Goal: Task Accomplishment & Management: Manage account settings

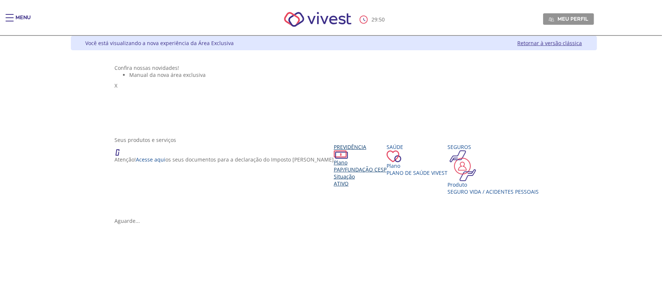
scroll to position [49, 0]
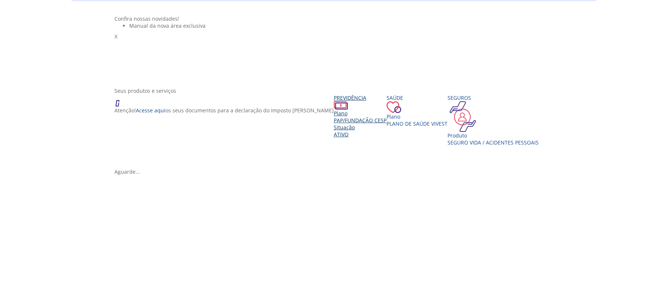
click at [334, 131] on div "Situação" at bounding box center [360, 127] width 53 height 7
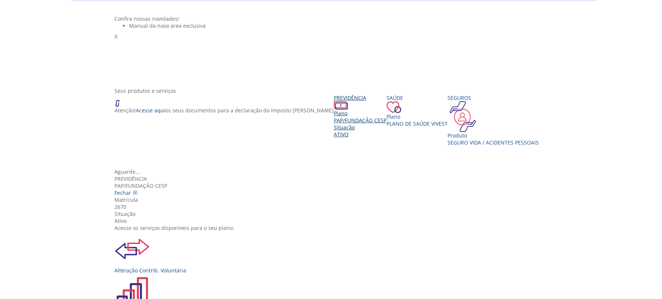
scroll to position [32, 0]
click at [150, 231] on img "Vivest" at bounding box center [131, 248] width 35 height 35
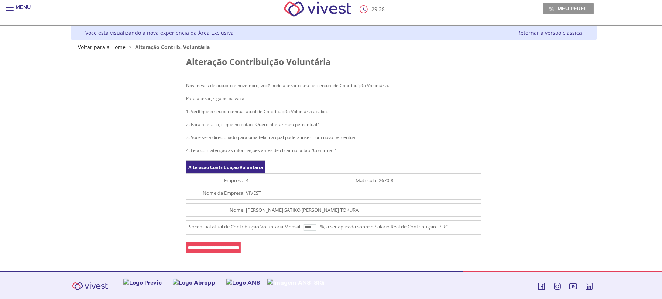
scroll to position [13, 0]
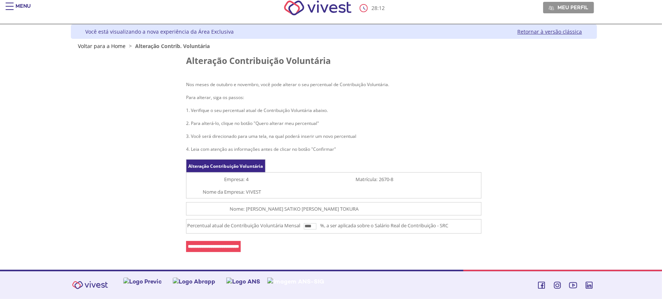
click at [216, 246] on input "**********" at bounding box center [213, 246] width 55 height 11
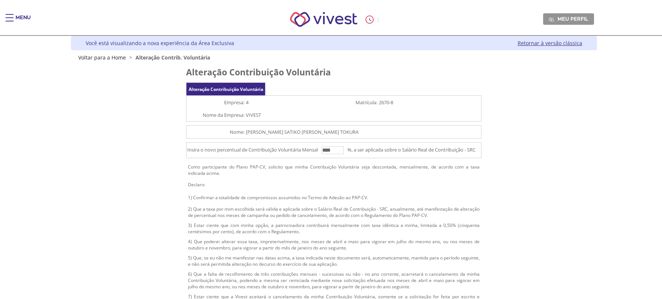
scroll to position [67, 0]
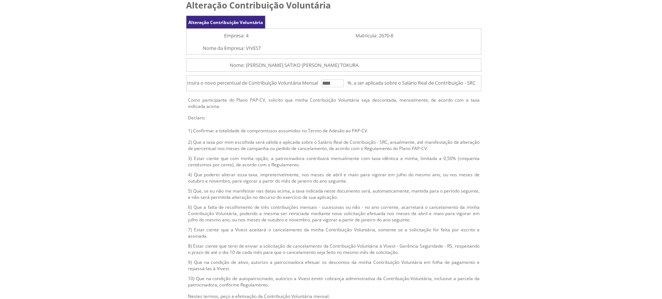
click at [266, 149] on td "2) Que a taxa por mim escolhida será válida e aplicada sobre o Salário Real de …" at bounding box center [333, 145] width 295 height 16
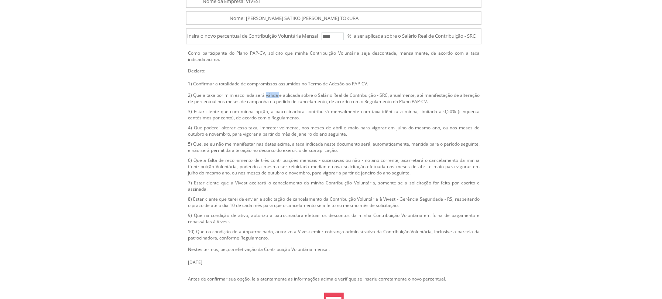
scroll to position [0, 0]
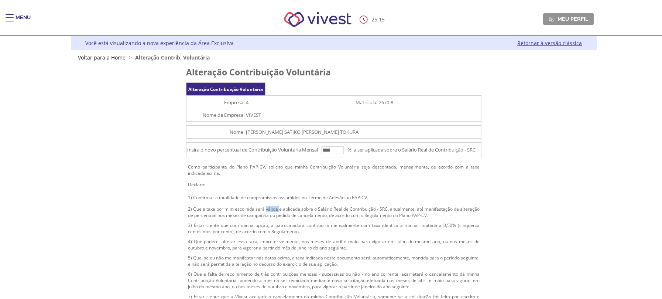
click at [108, 58] on link "Voltar para a Home" at bounding box center [102, 57] width 48 height 7
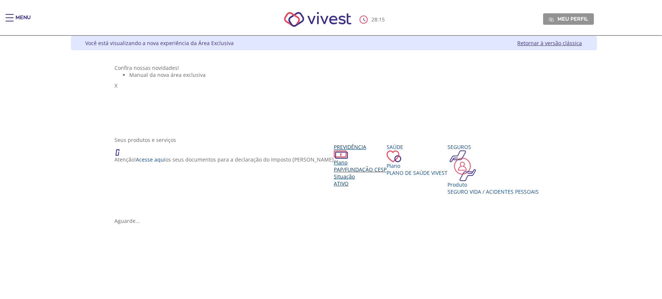
click at [334, 166] on div "Plano" at bounding box center [360, 162] width 53 height 7
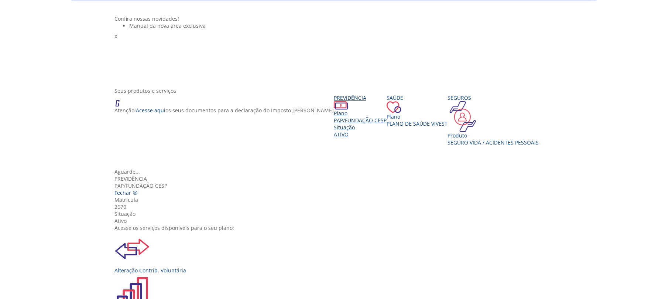
scroll to position [82, 0]
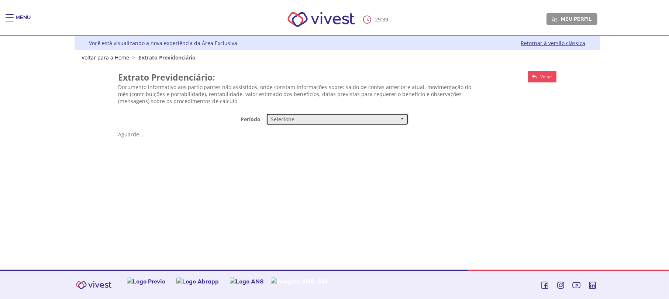
click at [288, 119] on span "Selecione" at bounding box center [335, 118] width 128 height 7
click at [279, 135] on span "Mensal" at bounding box center [279, 133] width 15 height 6
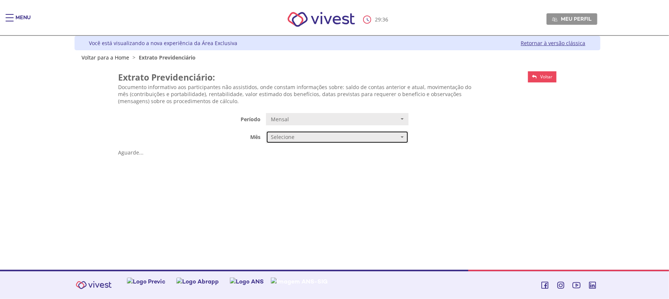
click at [282, 138] on span "Selecione" at bounding box center [335, 136] width 128 height 7
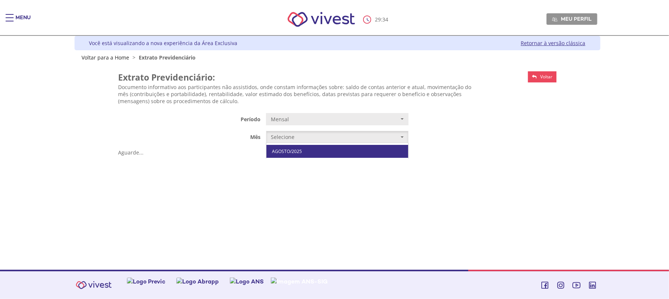
click at [288, 152] on span "AGOSTO/2025" at bounding box center [287, 151] width 30 height 6
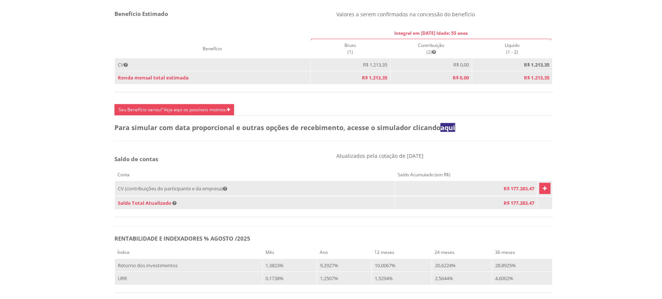
scroll to position [363, 0]
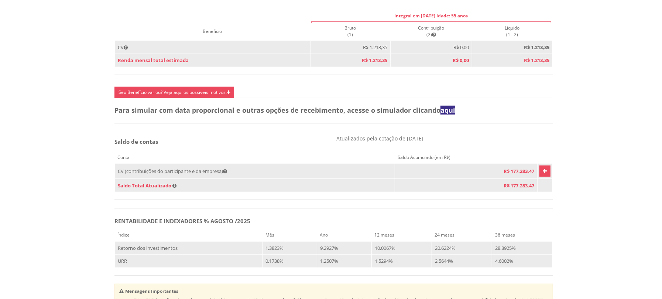
click at [542, 175] on icon "Vivest" at bounding box center [544, 170] width 4 height 9
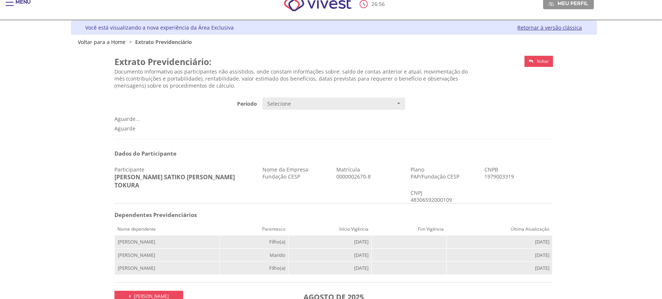
scroll to position [0, 0]
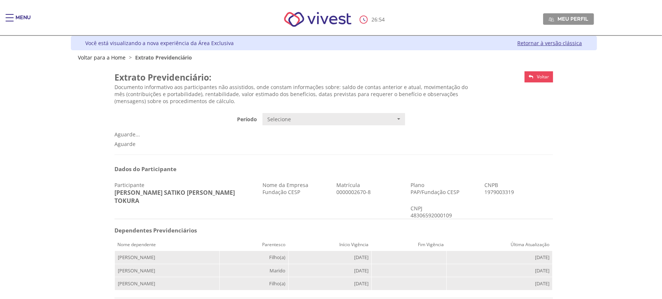
click at [529, 75] on icon "Vivest" at bounding box center [530, 77] width 4 height 4
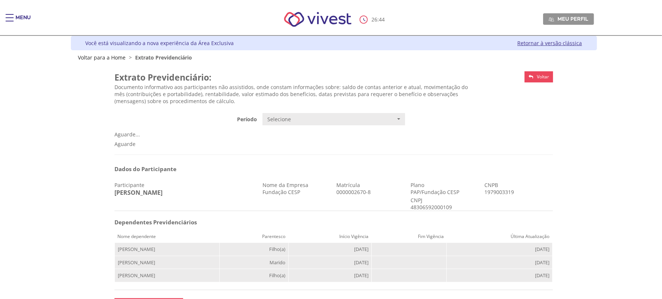
click at [535, 73] on link "Voltar" at bounding box center [538, 76] width 28 height 11
click at [101, 55] on link "Voltar para a Home" at bounding box center [102, 57] width 48 height 7
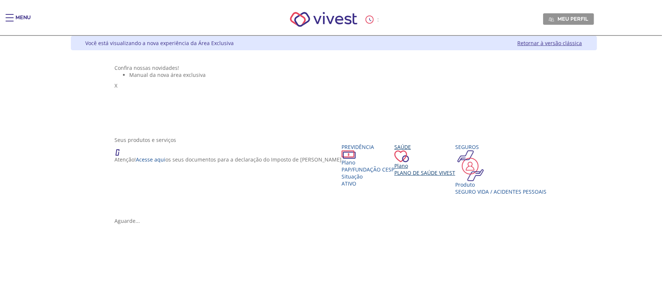
scroll to position [49, 0]
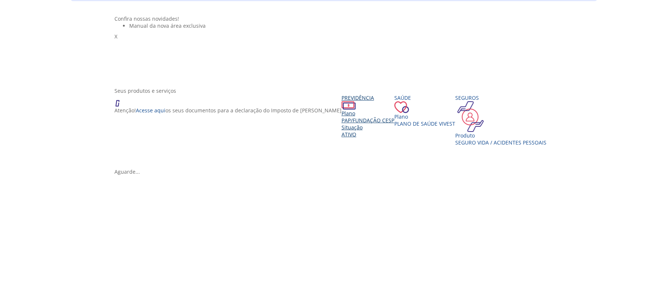
click at [341, 117] on div "Plano" at bounding box center [367, 113] width 53 height 7
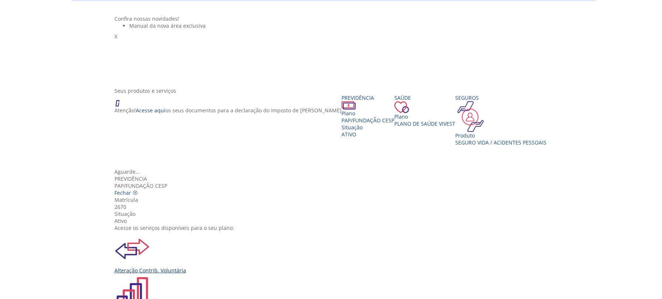
click at [230, 266] on div "Alteração Contrib. Voluntária" at bounding box center [333, 269] width 438 height 7
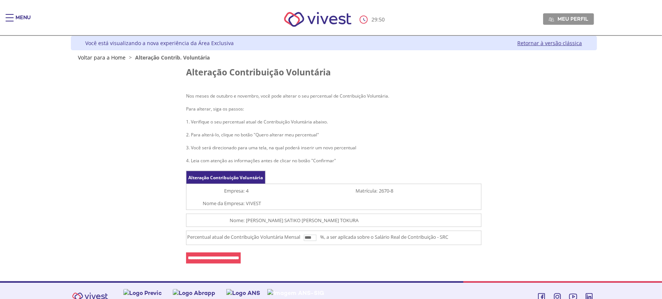
click at [316, 237] on input "****" at bounding box center [310, 237] width 13 height 6
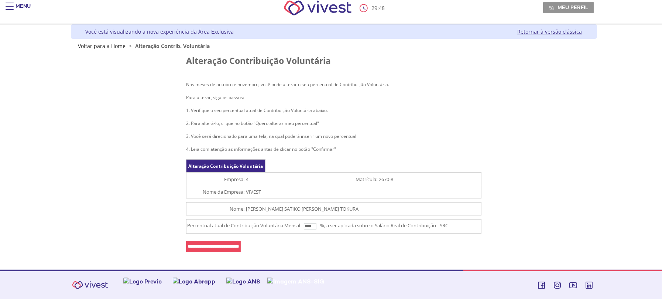
click at [241, 244] on input "**********" at bounding box center [213, 246] width 55 height 11
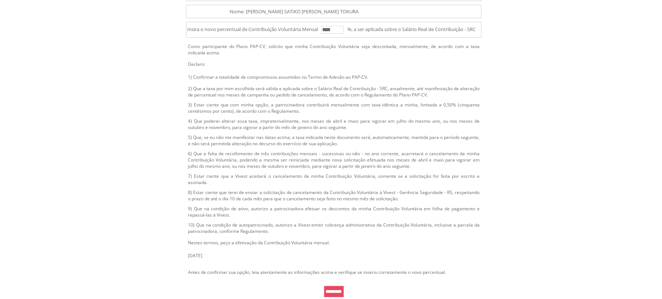
scroll to position [76, 0]
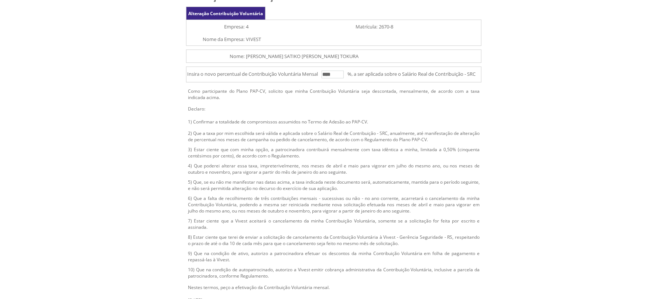
click at [334, 74] on input "****" at bounding box center [332, 74] width 22 height 8
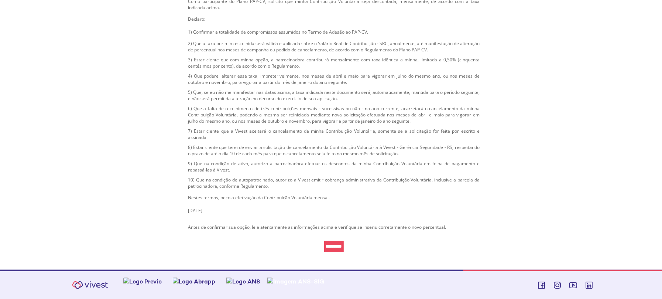
scroll to position [174, 0]
click at [325, 242] on input "*********" at bounding box center [334, 246] width 20 height 11
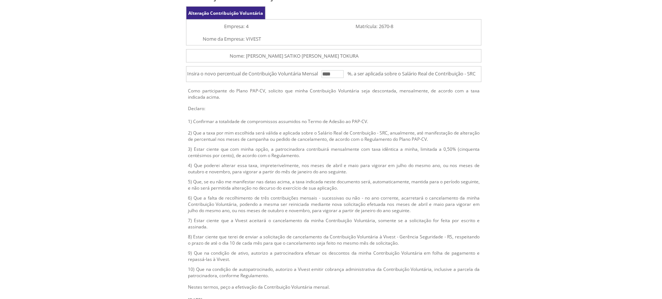
scroll to position [76, 0]
click at [331, 73] on input "****" at bounding box center [332, 74] width 22 height 8
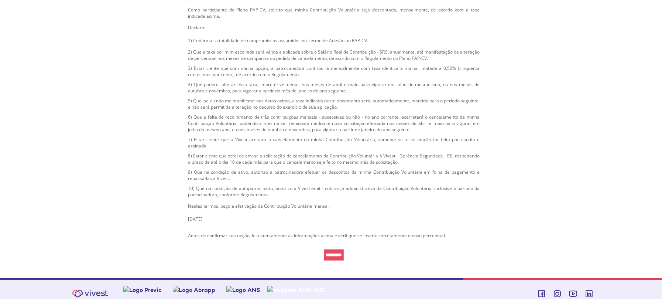
scroll to position [174, 0]
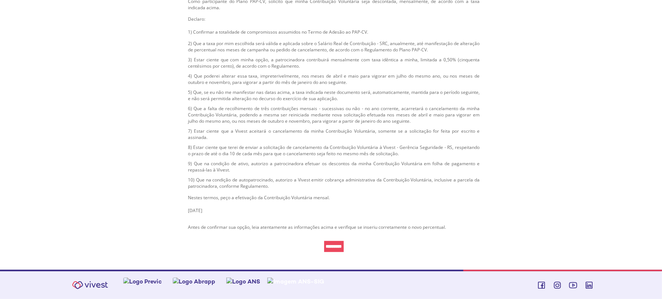
type input "****"
click at [335, 244] on input "*********" at bounding box center [334, 246] width 20 height 11
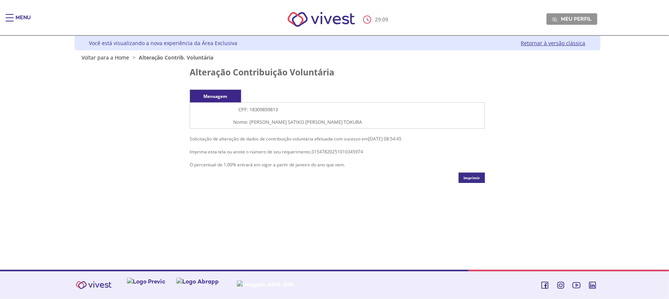
click at [480, 176] on link "Imprimir" at bounding box center [472, 177] width 26 height 10
click at [577, 15] on link "Meu perfil" at bounding box center [571, 18] width 51 height 11
click at [9, 17] on span "Main header" at bounding box center [10, 17] width 8 height 1
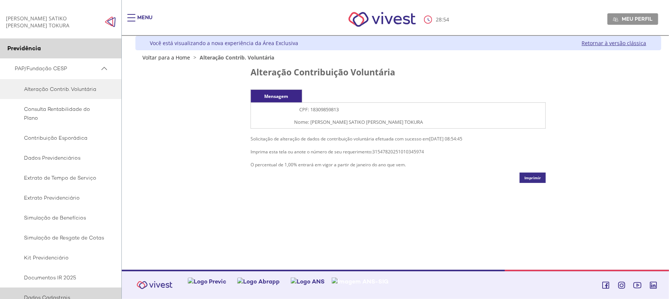
click at [68, 293] on span "Dados Cadastrais" at bounding box center [60, 297] width 90 height 9
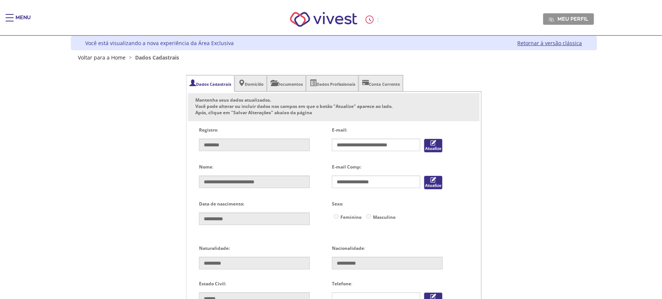
type input "**********"
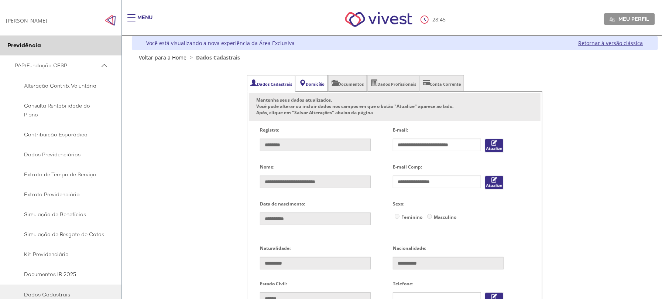
click at [316, 77] on li "Domicílio" at bounding box center [312, 83] width 32 height 17
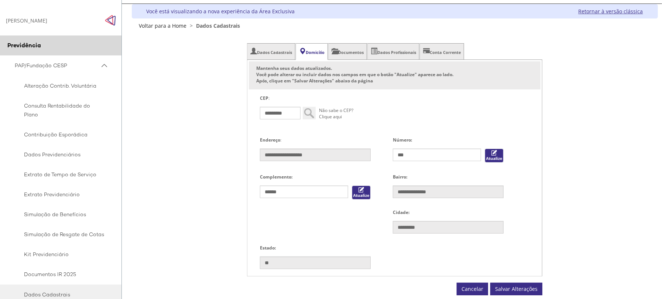
scroll to position [49, 0]
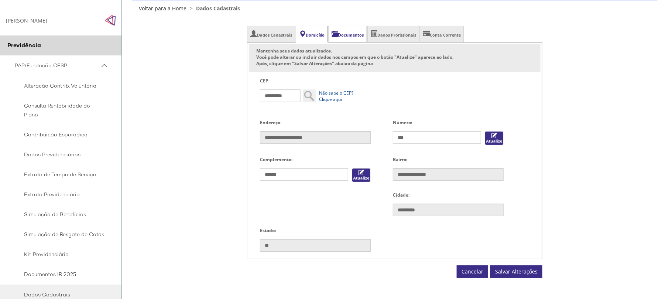
click at [346, 33] on li "Documentos" at bounding box center [347, 34] width 39 height 17
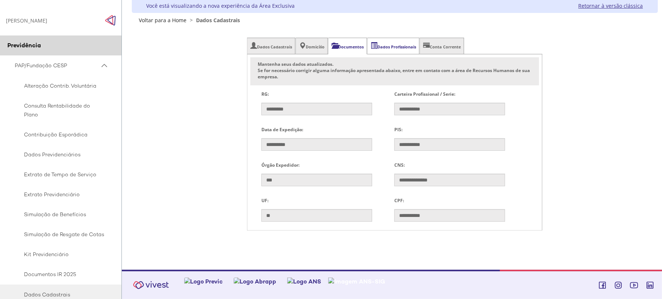
click at [397, 44] on li "Dados Profissionais" at bounding box center [393, 46] width 52 height 17
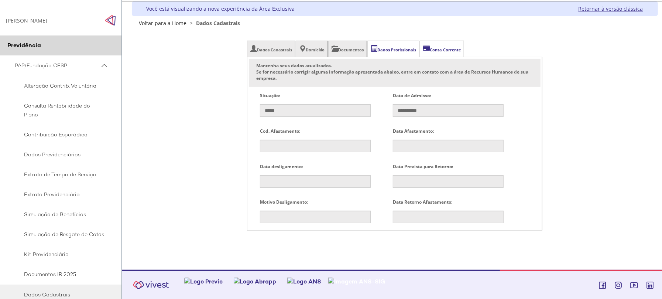
click at [451, 44] on li "Conta Corrente" at bounding box center [442, 49] width 44 height 17
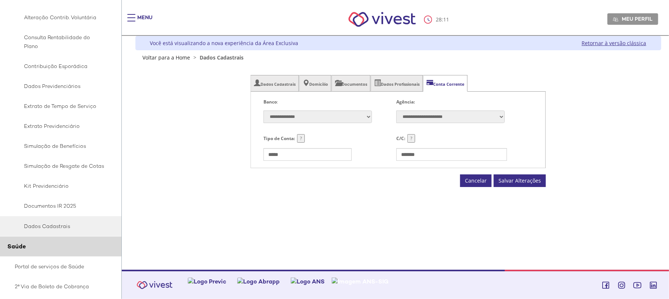
scroll to position [51, 0]
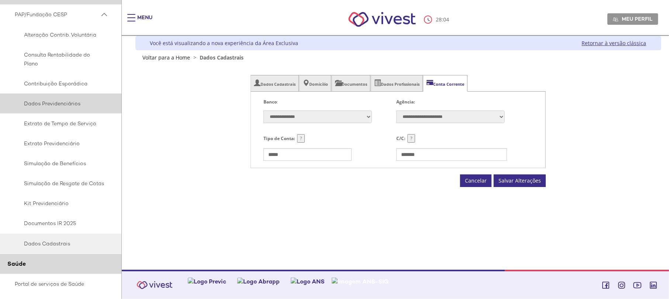
click at [49, 101] on span "Dados Previdenciários" at bounding box center [60, 103] width 90 height 9
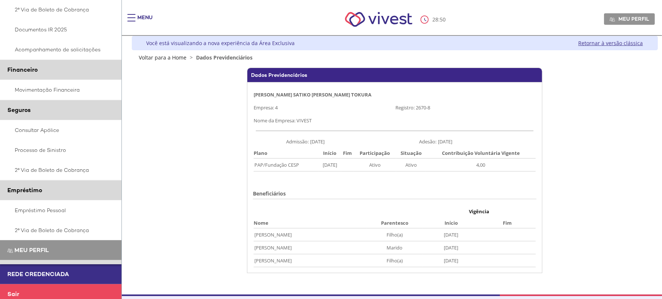
scroll to position [346, 0]
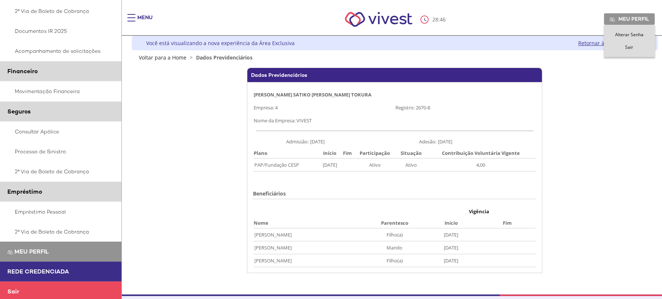
click at [629, 47] on span "Sair" at bounding box center [629, 47] width 8 height 6
